Goal: Information Seeking & Learning: Find specific fact

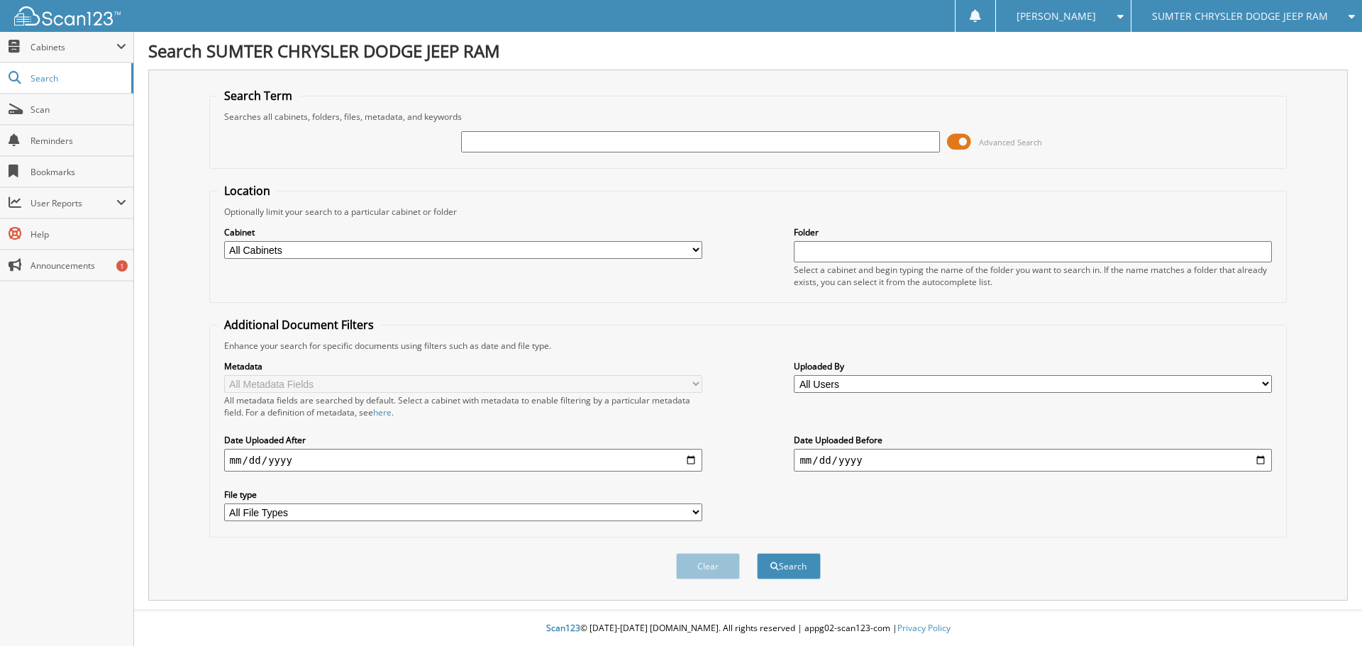
click at [967, 142] on span at bounding box center [959, 141] width 24 height 21
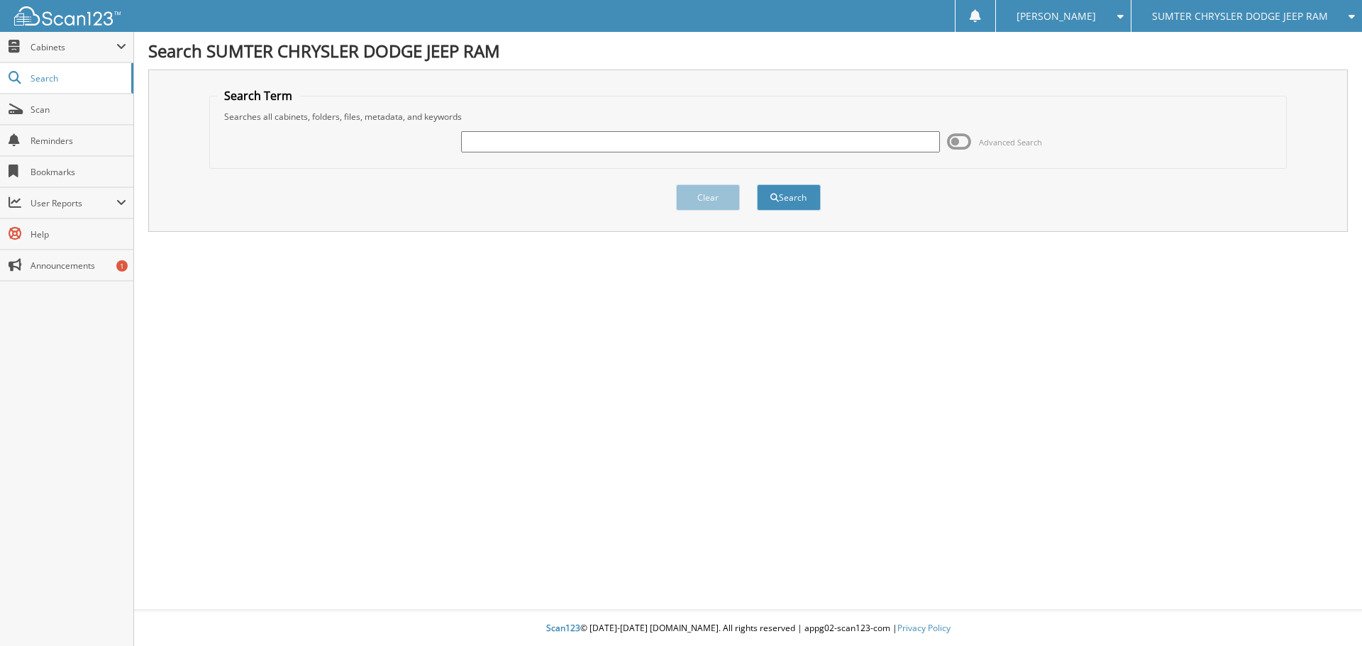
click at [958, 144] on span at bounding box center [959, 141] width 24 height 21
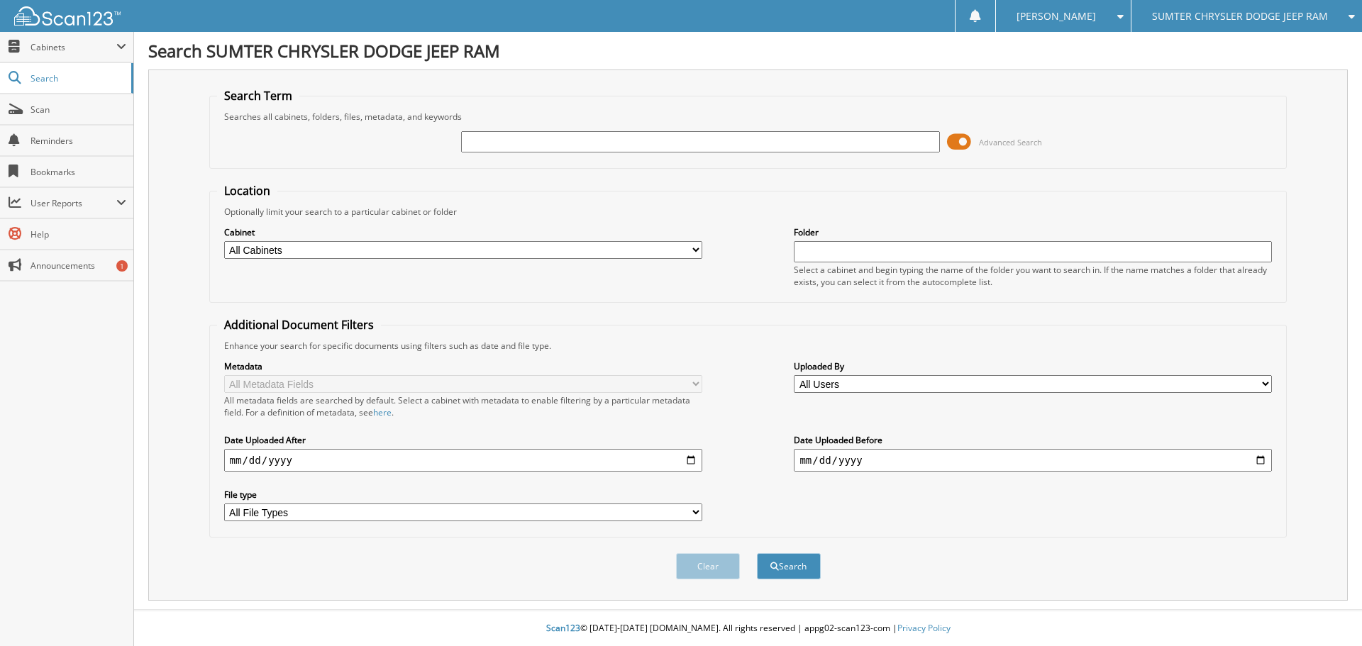
click at [960, 143] on span at bounding box center [959, 141] width 24 height 21
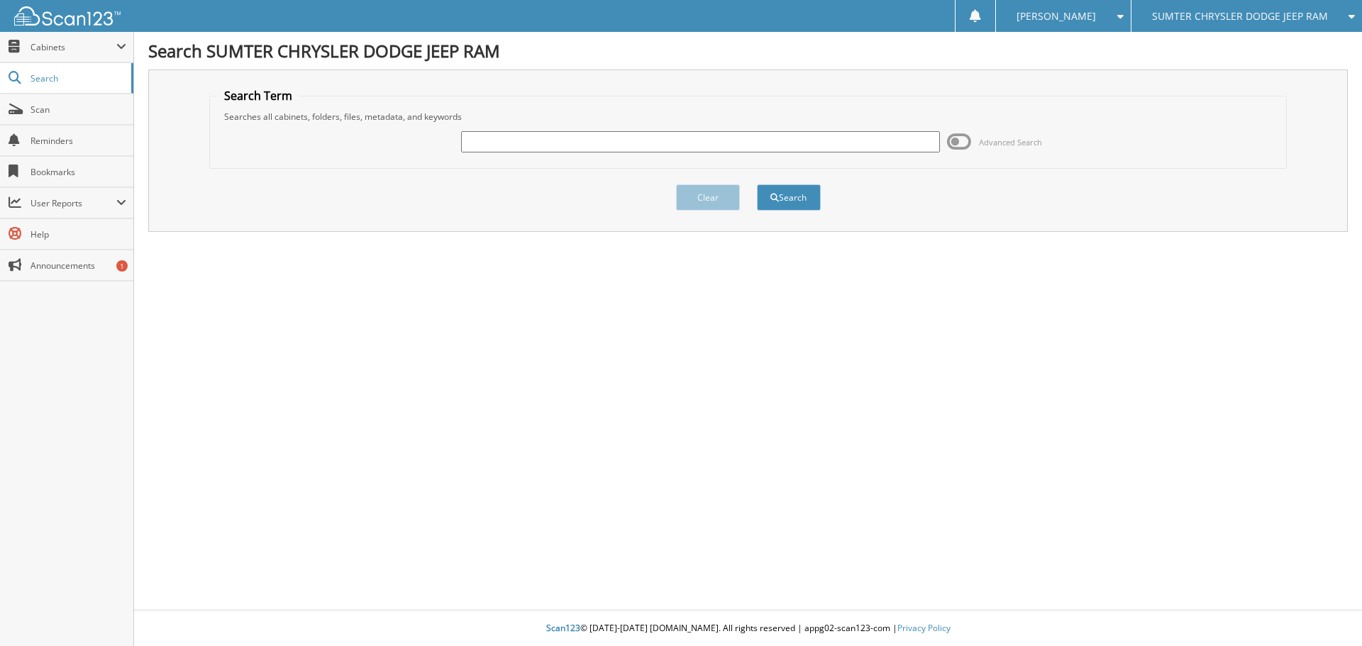
click at [479, 140] on input "text" at bounding box center [700, 141] width 478 height 21
type input "48264"
click at [757, 184] on button "Search" at bounding box center [789, 197] width 64 height 26
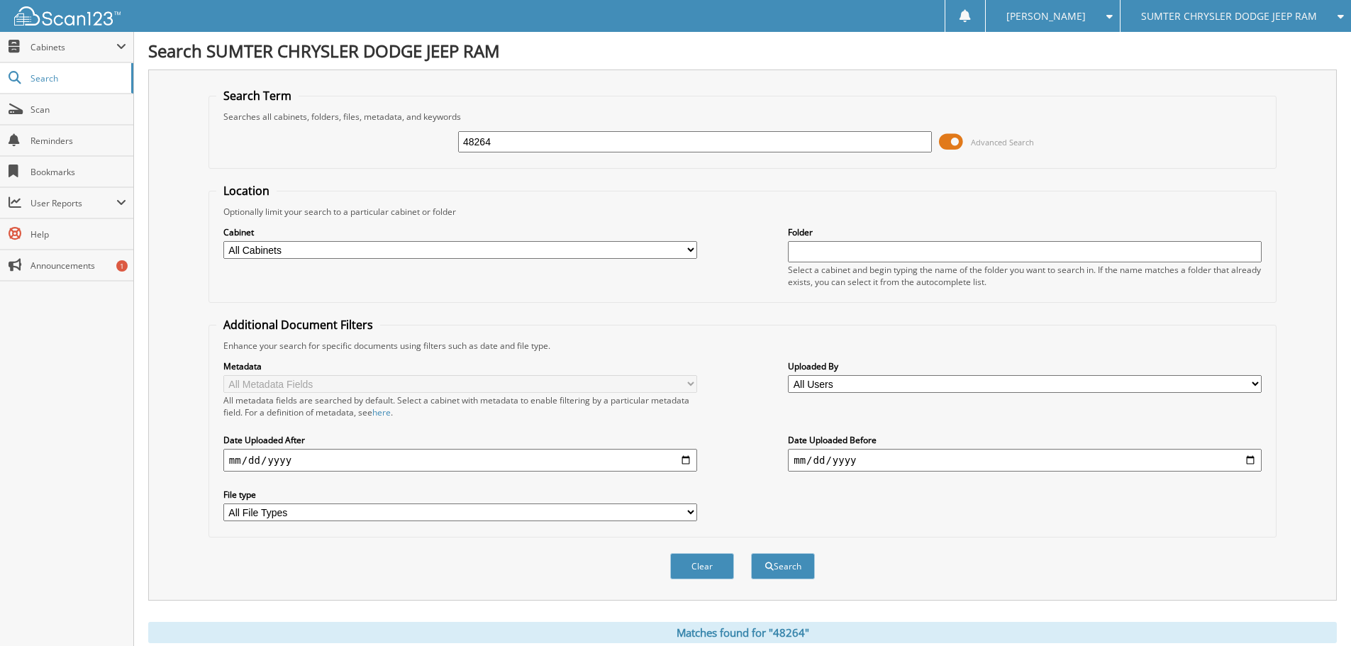
click at [957, 142] on span at bounding box center [951, 141] width 24 height 21
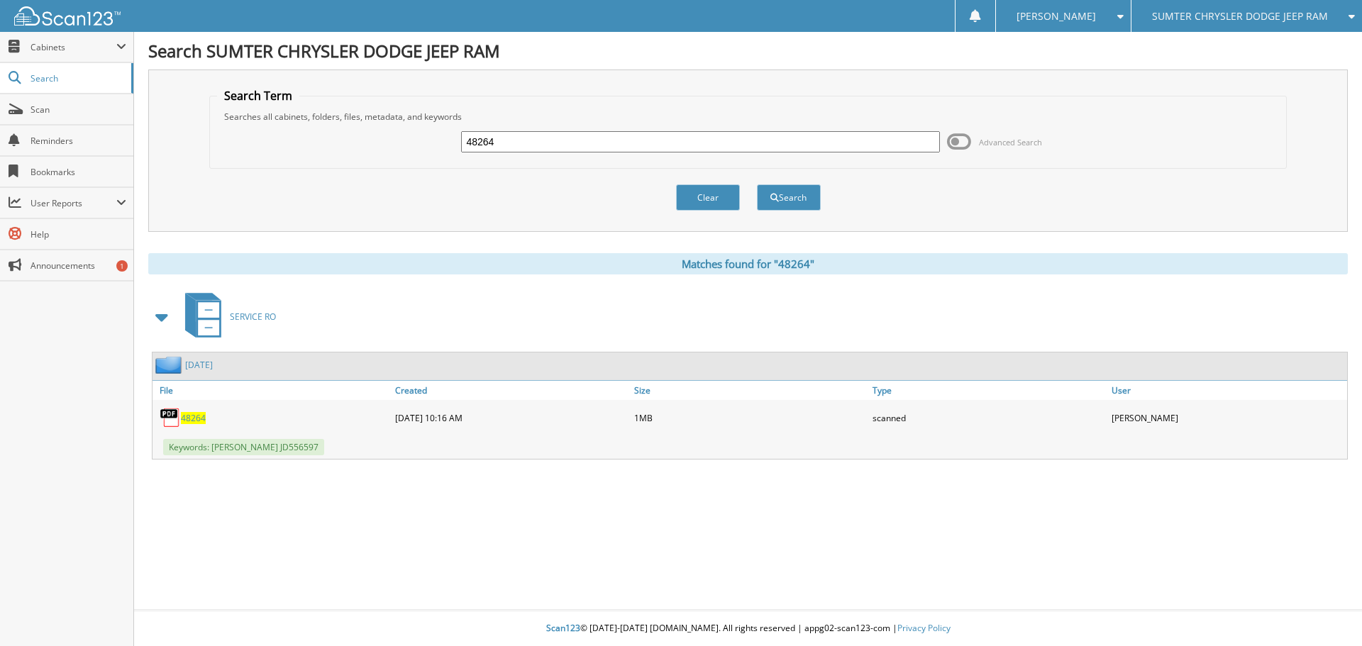
click at [192, 418] on span "48264" at bounding box center [193, 418] width 25 height 12
click at [521, 145] on input "48264" at bounding box center [700, 141] width 478 height 21
click at [516, 146] on input "48264" at bounding box center [700, 141] width 478 height 21
click at [510, 145] on input "48264" at bounding box center [700, 141] width 478 height 21
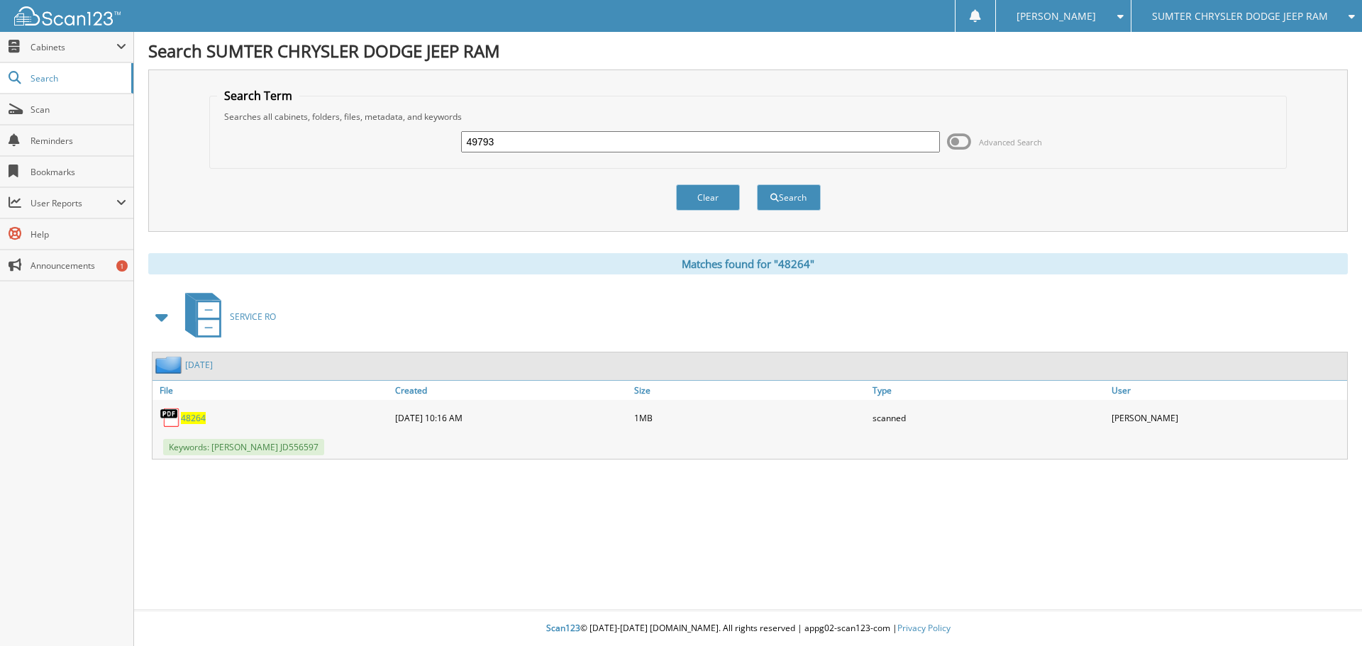
type input "49793"
click at [757, 184] on button "Search" at bounding box center [789, 197] width 64 height 26
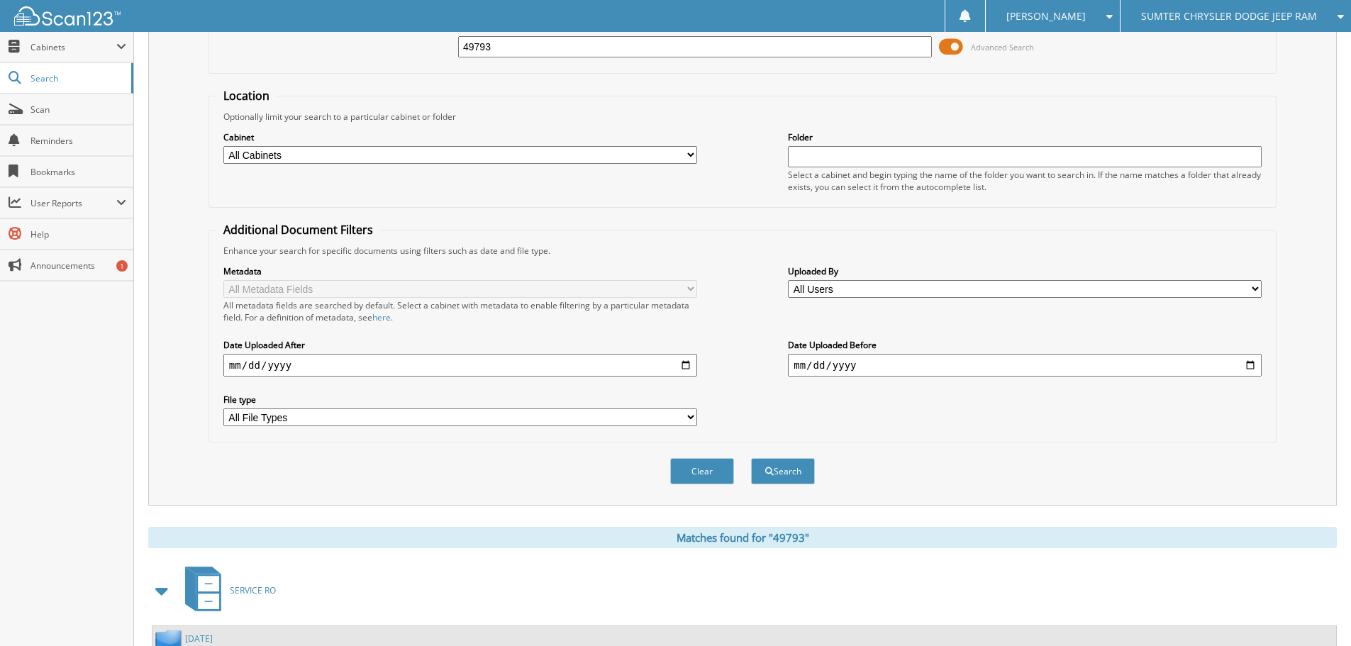
scroll to position [226, 0]
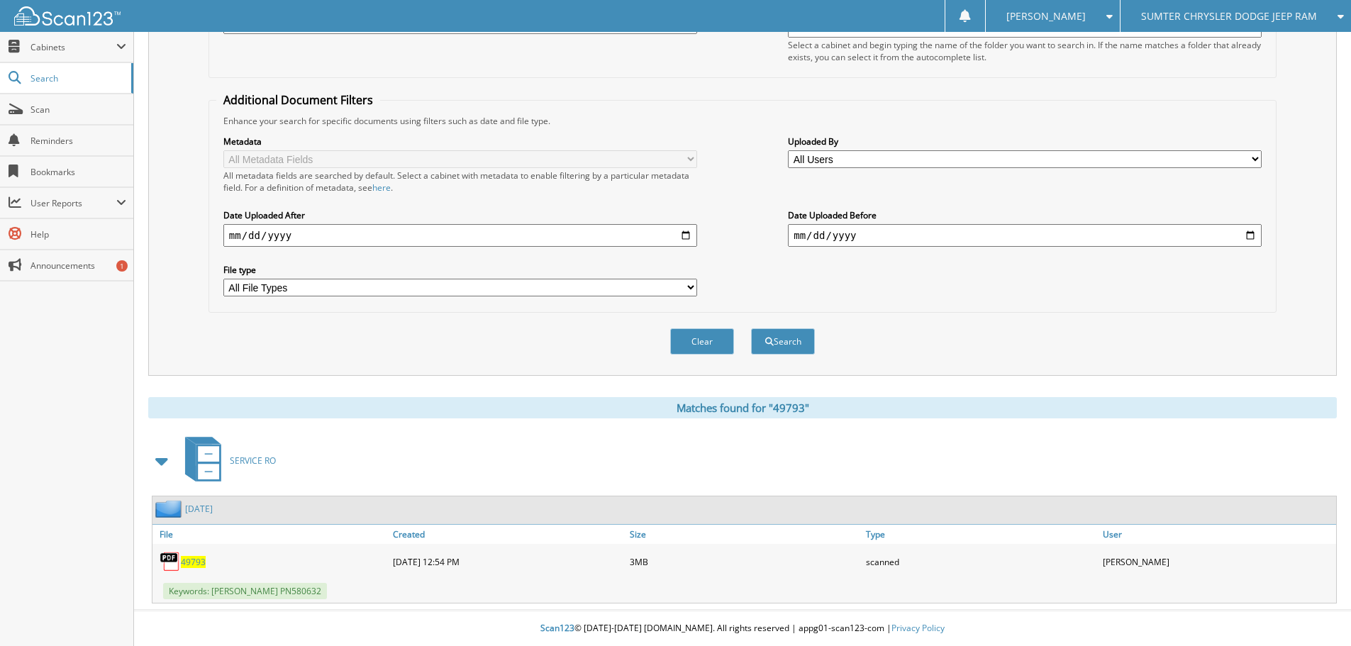
click at [196, 562] on span "49793" at bounding box center [193, 562] width 25 height 12
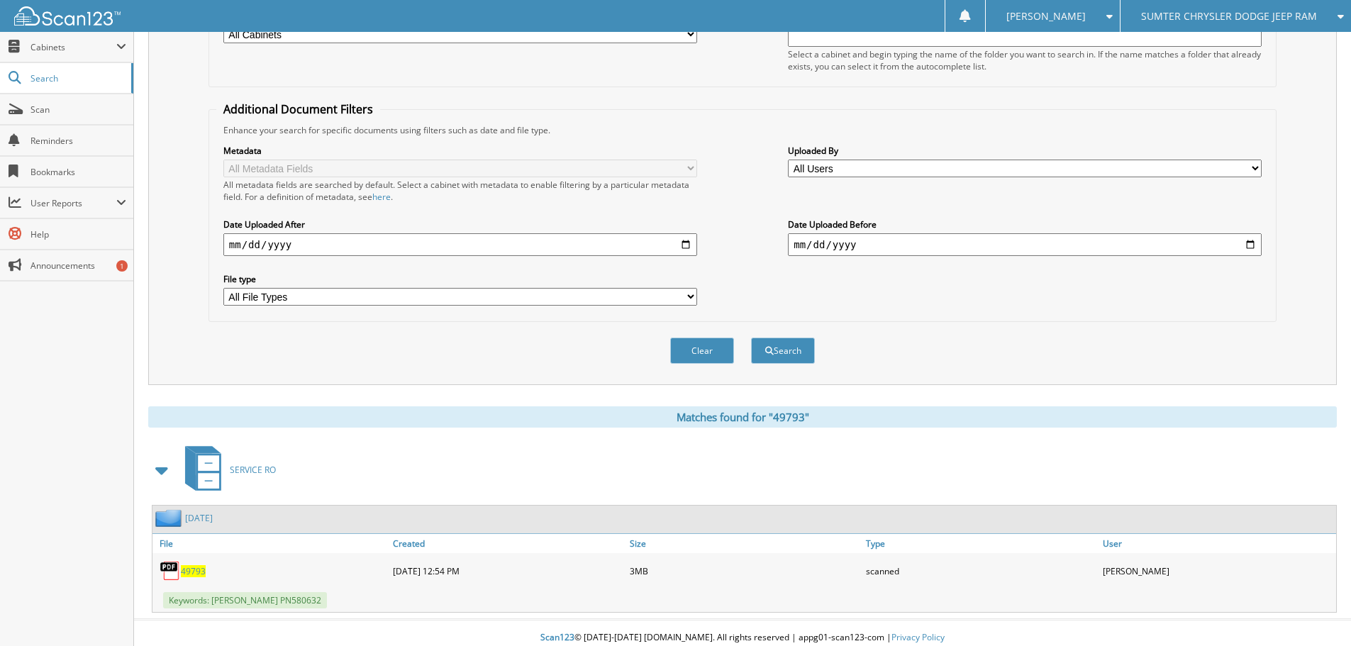
scroll to position [0, 0]
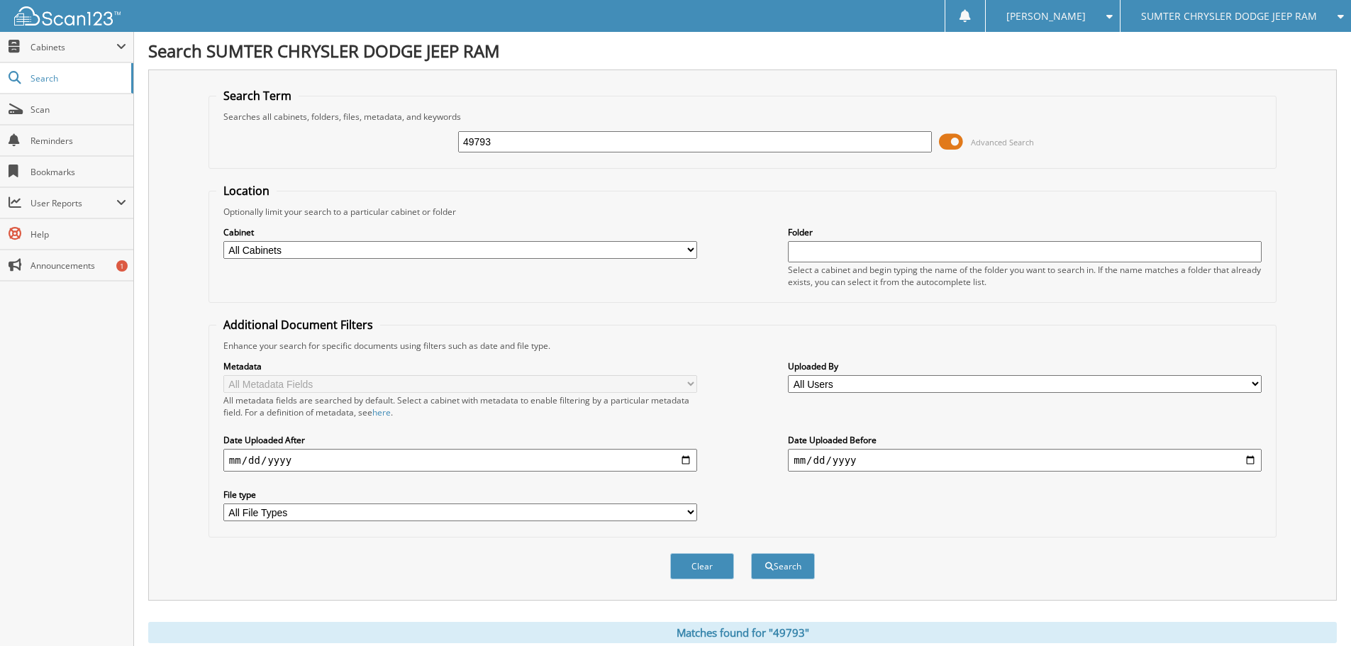
click at [577, 140] on input "49793" at bounding box center [695, 141] width 474 height 21
type input "39900"
click at [751, 553] on button "Search" at bounding box center [783, 566] width 64 height 26
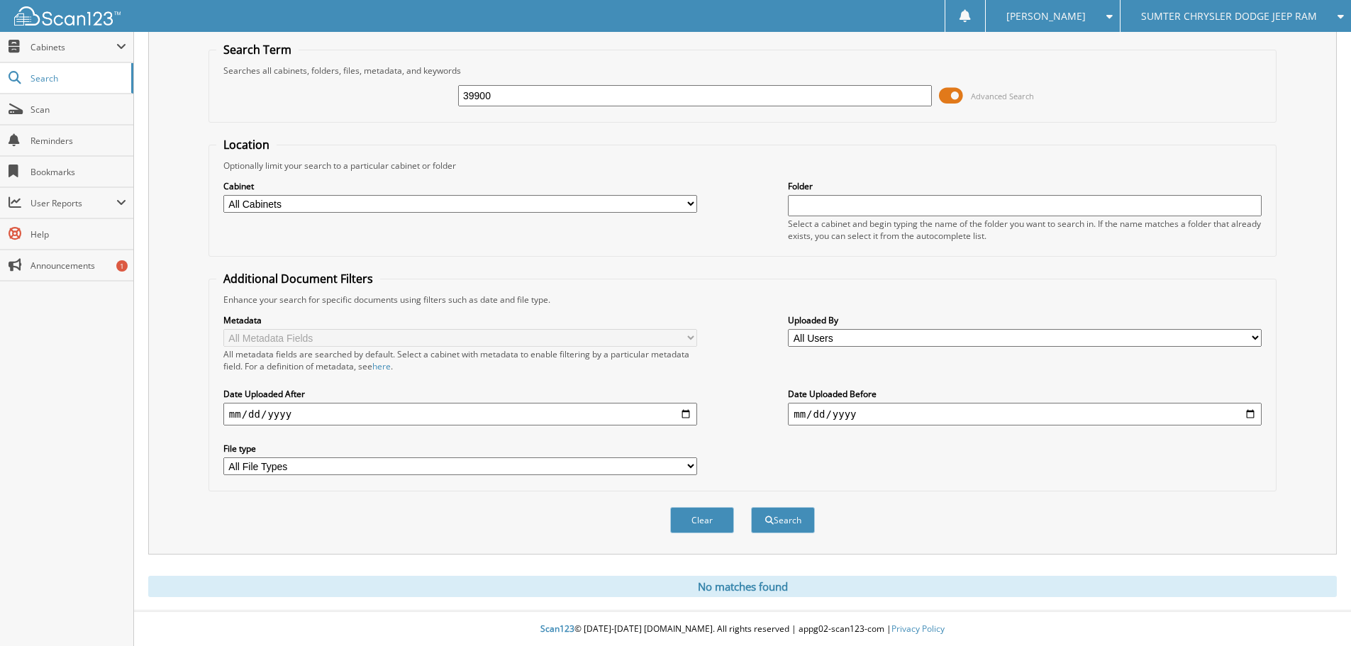
scroll to position [48, 0]
click at [1248, 18] on span "SUMTER CHRYSLER DODGE JEEP RAM" at bounding box center [1229, 16] width 176 height 9
click at [1226, 44] on link "JAG-GREENWOOD LLC" at bounding box center [1236, 44] width 231 height 25
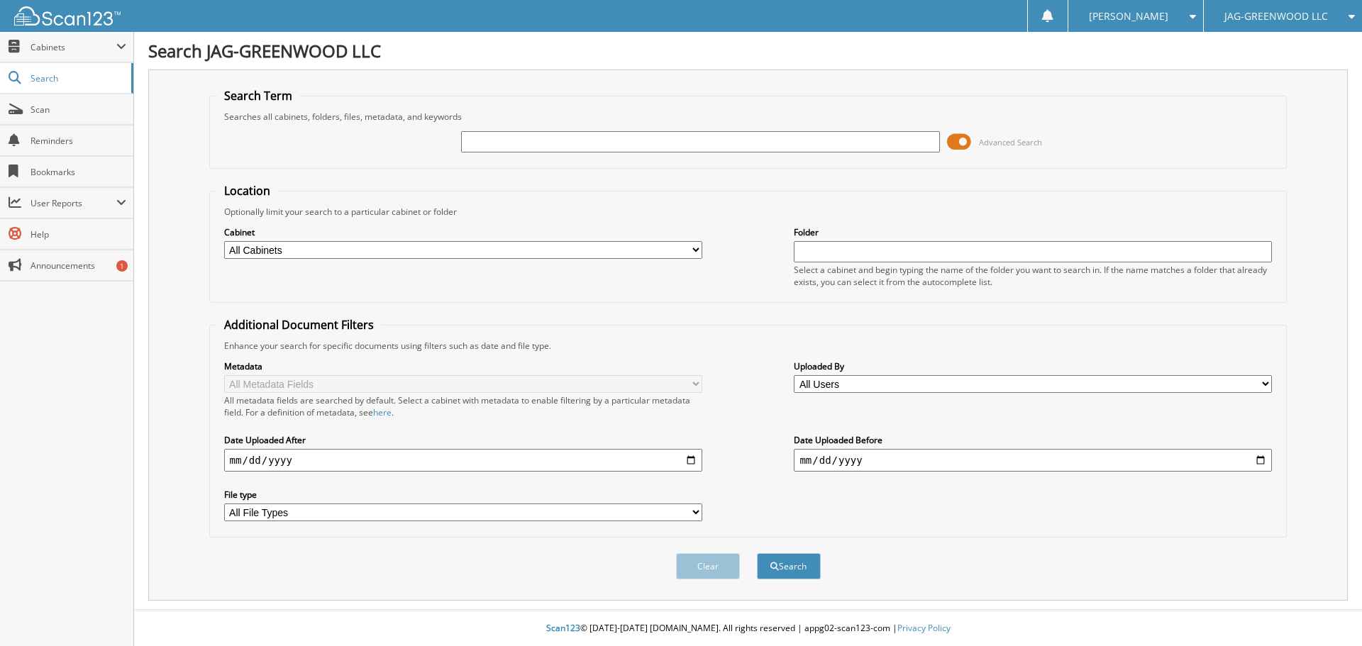
click at [654, 143] on input "text" at bounding box center [700, 141] width 478 height 21
type input "TJ104557"
click at [757, 553] on button "Search" at bounding box center [789, 566] width 64 height 26
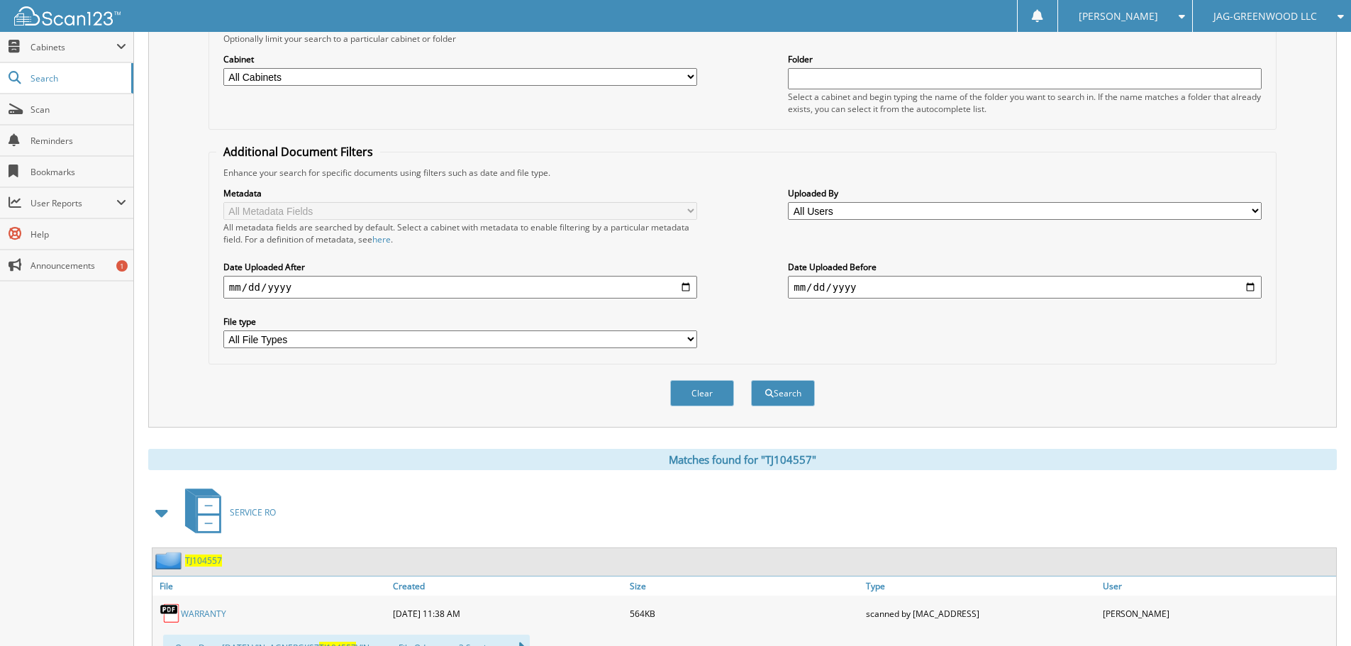
scroll to position [233, 0]
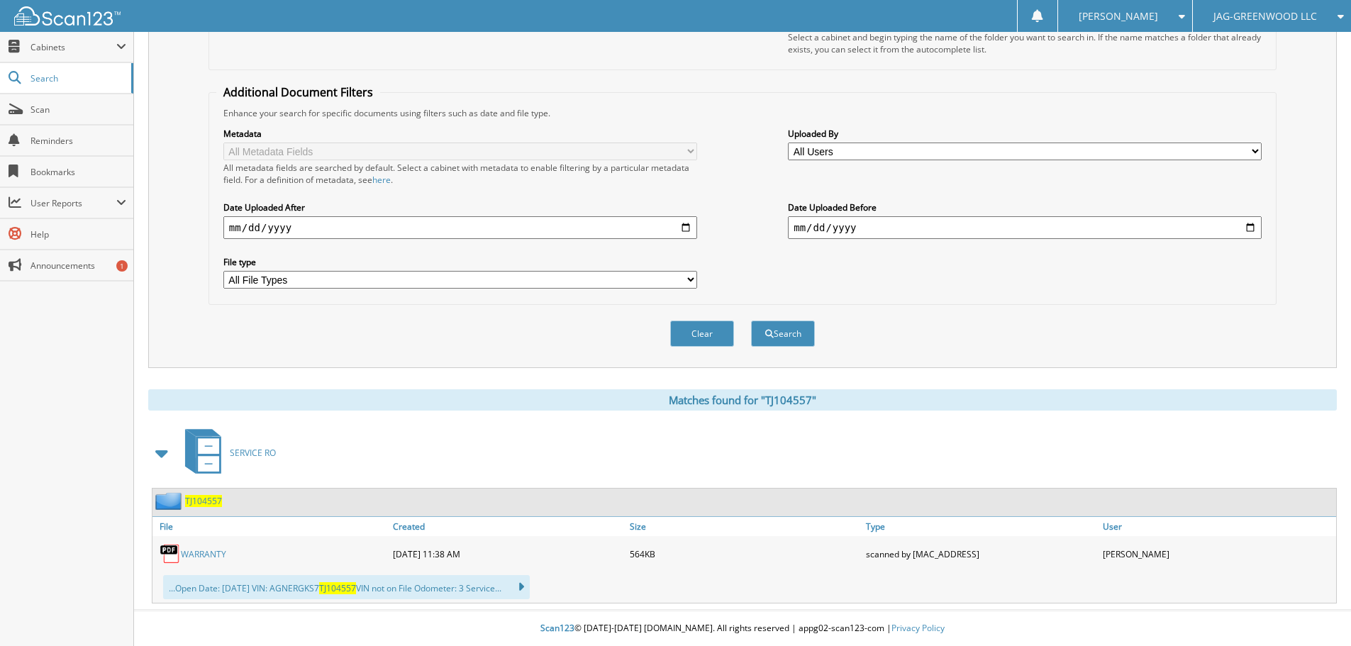
click at [202, 500] on span "TJ104557" at bounding box center [203, 501] width 37 height 12
